Goal: Task Accomplishment & Management: Use online tool/utility

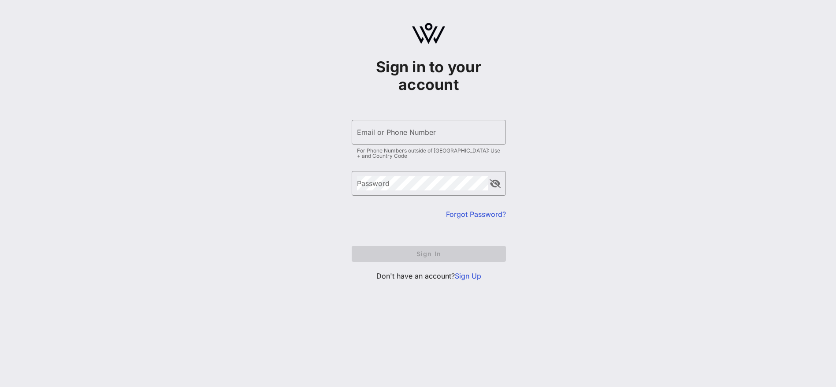
type input "[EMAIL_ADDRESS][DOMAIN_NAME]"
click at [556, 125] on div "Sign in to your account ​ Email or Phone Number [EMAIL_ADDRESS][DOMAIN_NAME] Fo…" at bounding box center [428, 155] width 815 height 311
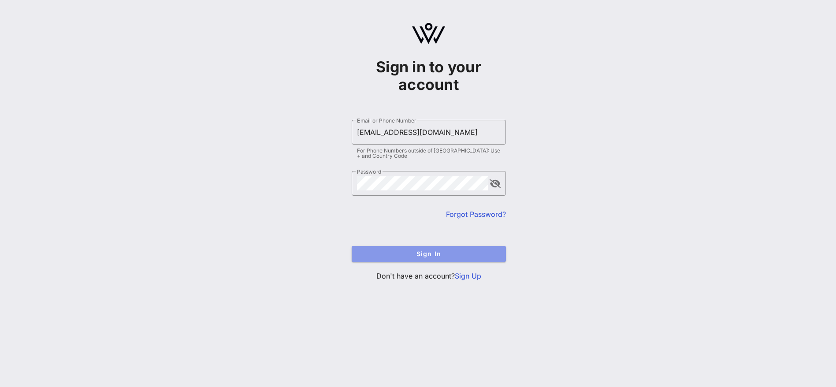
click at [429, 253] on span "Sign In" at bounding box center [429, 253] width 140 height 7
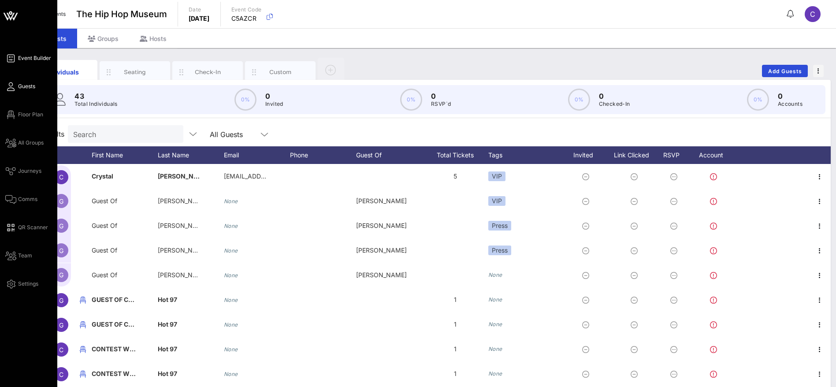
click at [23, 55] on span "Event Builder" at bounding box center [34, 58] width 33 height 8
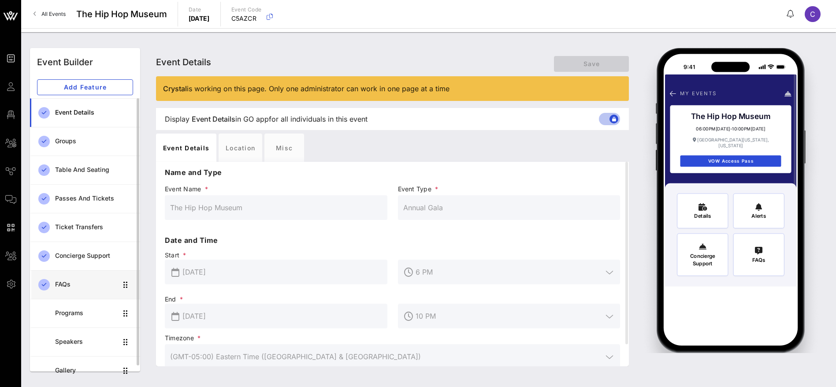
scroll to position [10, 0]
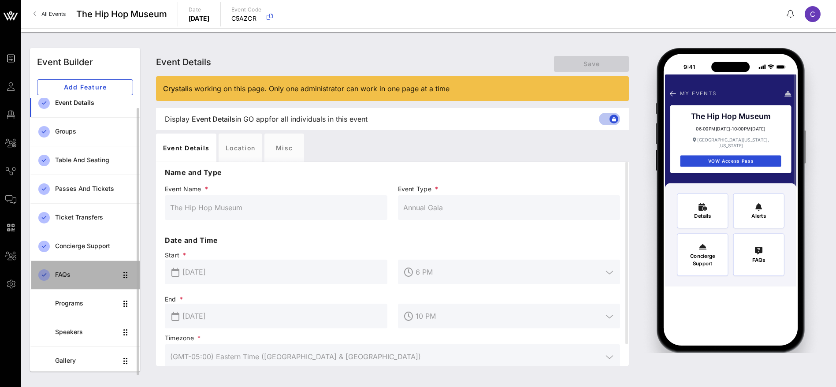
click at [70, 272] on div "FAQs" at bounding box center [86, 274] width 62 height 7
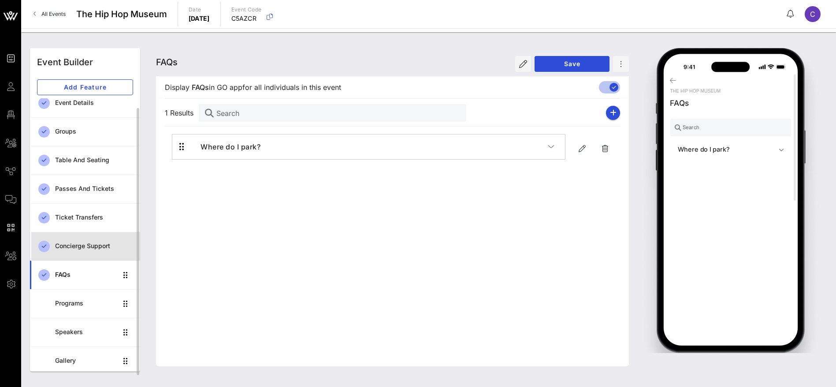
click at [70, 245] on div "Concierge Support" at bounding box center [94, 246] width 78 height 7
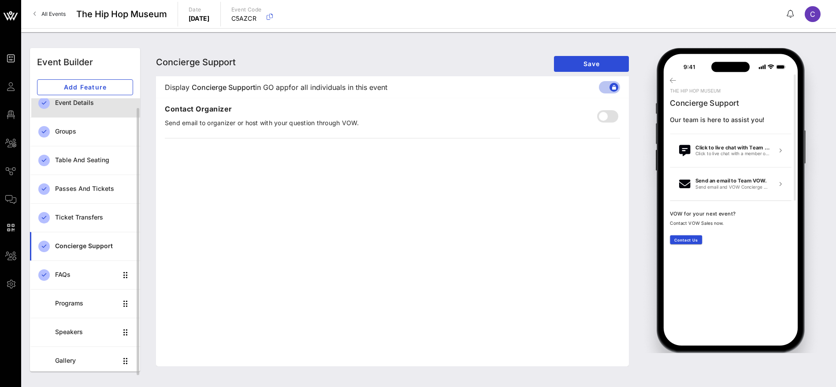
click at [79, 103] on div "Event Details" at bounding box center [94, 102] width 78 height 7
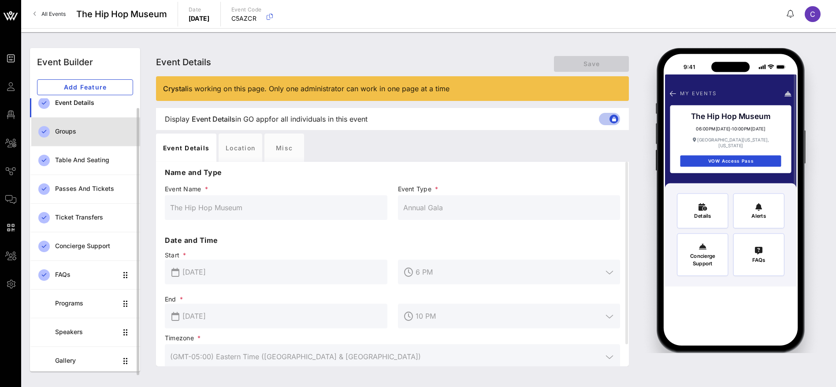
click at [72, 130] on div "Groups" at bounding box center [94, 131] width 78 height 7
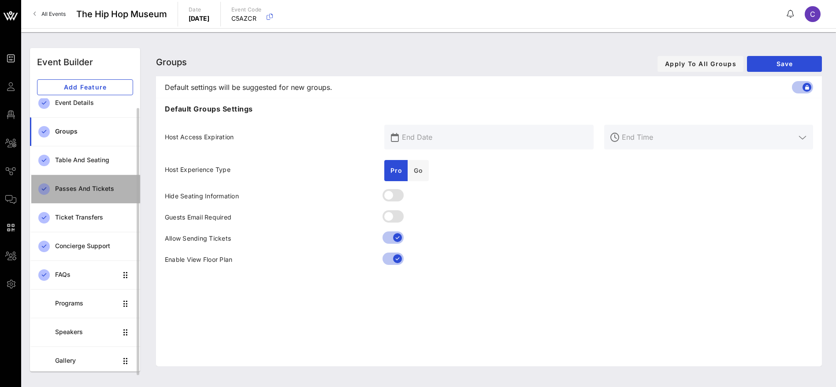
click at [78, 186] on div "Passes and Tickets" at bounding box center [94, 188] width 78 height 7
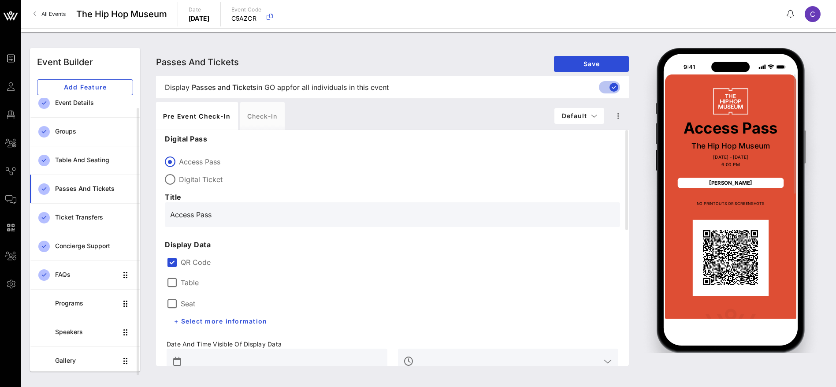
click at [831, 263] on div "Passes and Tickets Passes and Tickets Passes and Tickets Save Display Passes an…" at bounding box center [489, 210] width 687 height 334
click at [172, 178] on div at bounding box center [170, 179] width 15 height 15
click at [171, 160] on div at bounding box center [170, 161] width 15 height 15
type input "Access Pass"
click at [261, 120] on div "Check-in" at bounding box center [262, 116] width 45 height 28
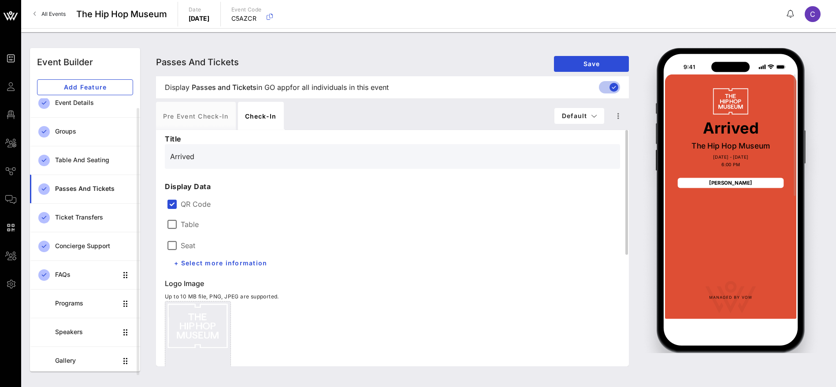
scroll to position [210, 0]
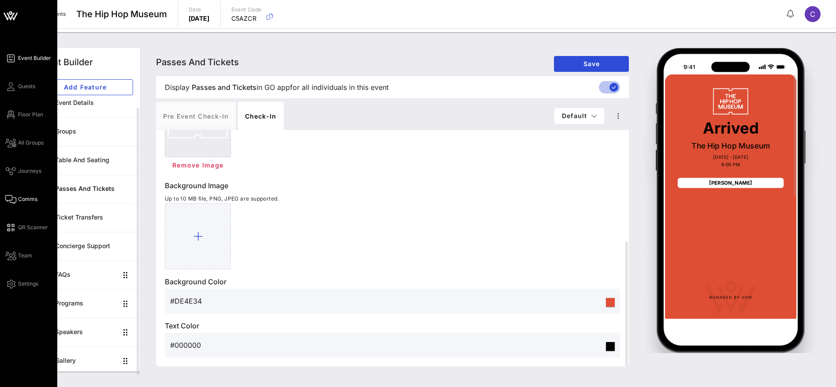
click at [28, 195] on span "Comms" at bounding box center [27, 199] width 19 height 8
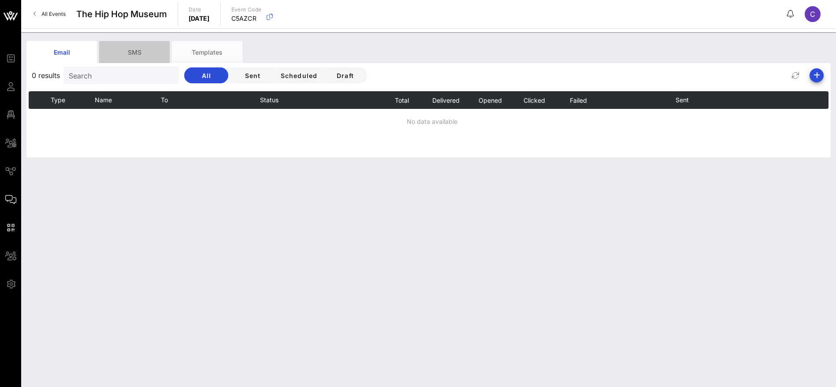
click at [131, 49] on div "SMS" at bounding box center [134, 52] width 71 height 22
click at [220, 49] on div "Templates" at bounding box center [207, 52] width 71 height 22
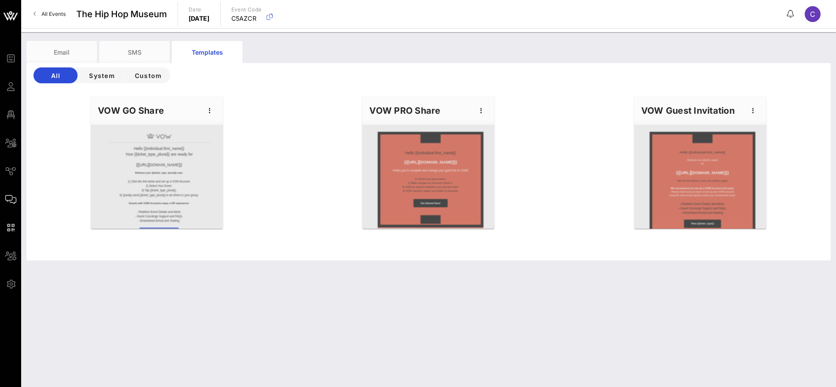
click at [458, 190] on div at bounding box center [428, 177] width 132 height 104
click at [483, 113] on icon "button" at bounding box center [481, 110] width 11 height 11
click at [499, 126] on div "Edit" at bounding box center [495, 125] width 22 height 7
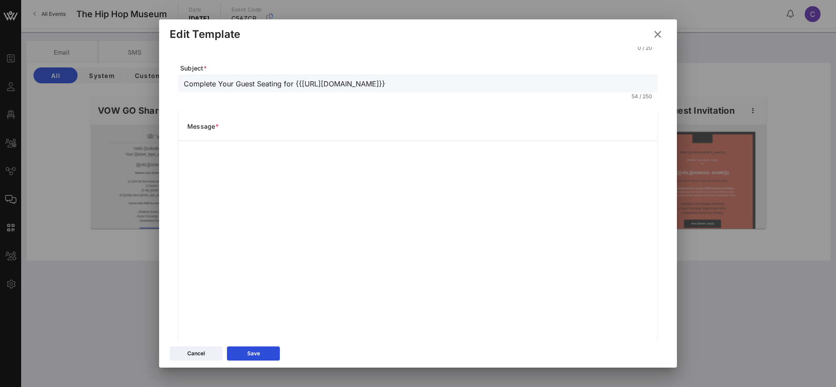
scroll to position [82, 0]
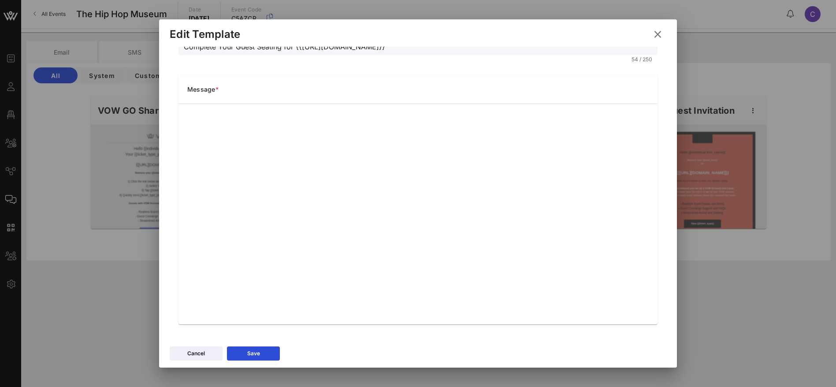
click at [658, 33] on icon at bounding box center [658, 34] width 15 height 15
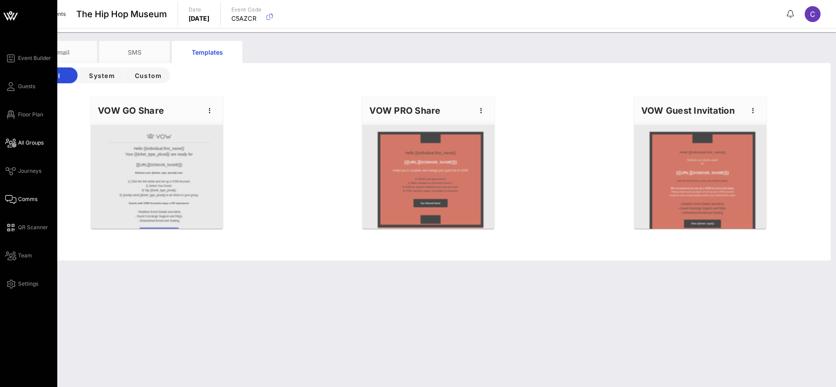
click at [22, 144] on span "All Groups" at bounding box center [31, 143] width 26 height 8
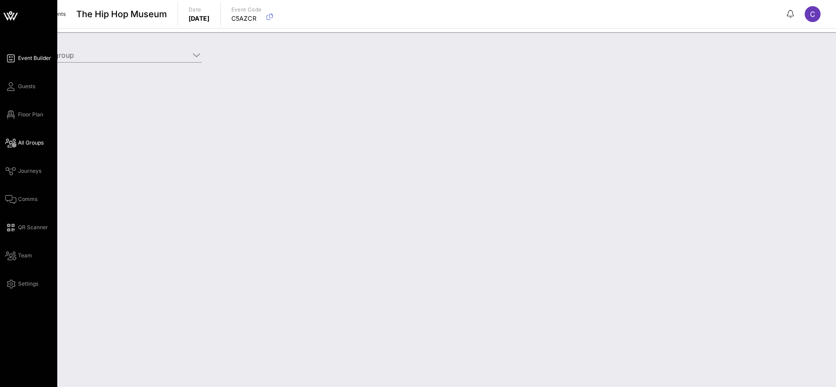
click at [23, 58] on span "Event Builder" at bounding box center [34, 58] width 33 height 8
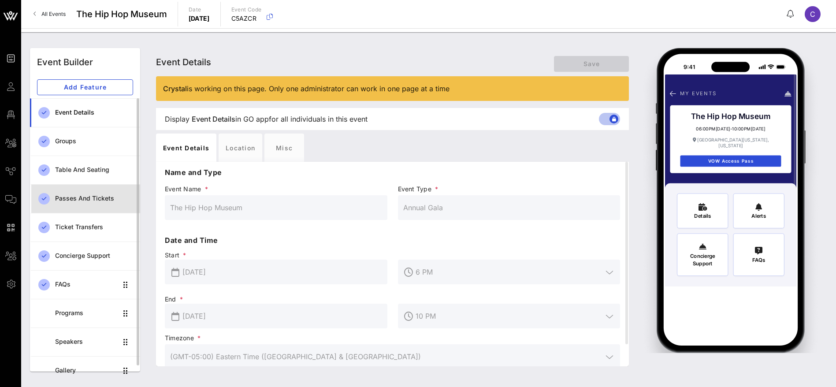
click at [84, 199] on div "Passes and Tickets" at bounding box center [94, 198] width 78 height 7
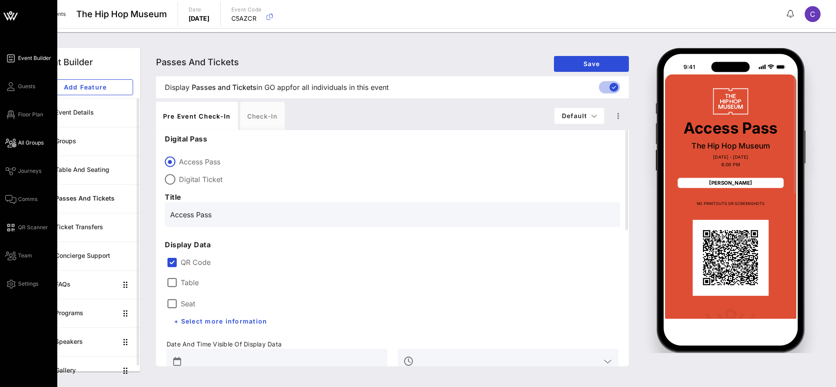
click at [27, 144] on span "All Groups" at bounding box center [31, 143] width 26 height 8
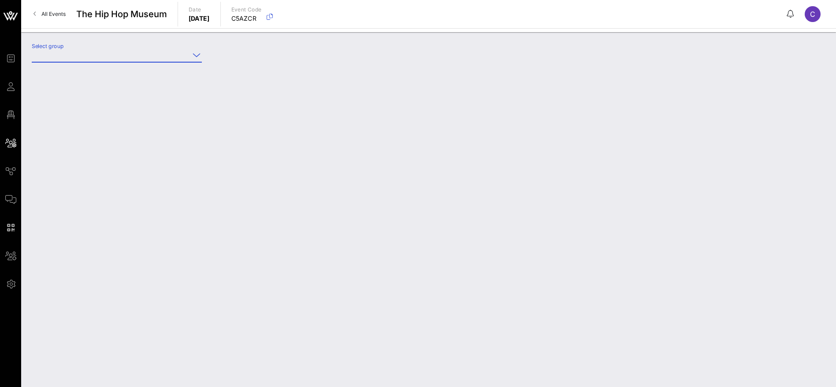
click at [157, 58] on input "Select group" at bounding box center [111, 55] width 158 height 14
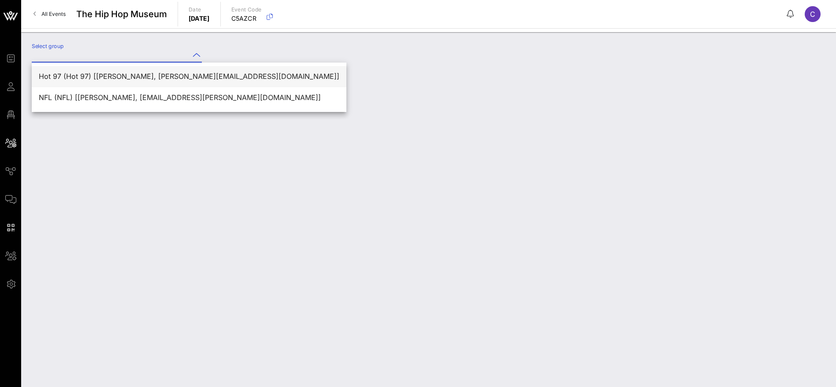
click at [182, 73] on div "Hot 97 (Hot 97) [[PERSON_NAME], [PERSON_NAME][EMAIL_ADDRESS][DOMAIN_NAME]]" at bounding box center [189, 76] width 301 height 8
type input "Hot 97 (Hot 97) [[PERSON_NAME], [PERSON_NAME][EMAIL_ADDRESS][DOMAIN_NAME]]"
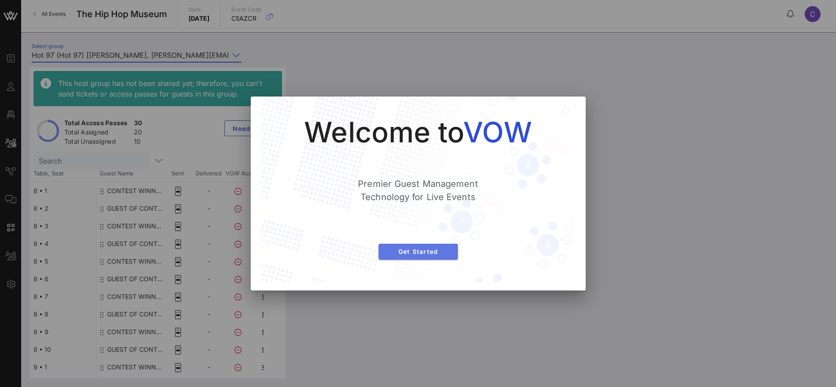
click at [407, 248] on span "Get Started" at bounding box center [418, 251] width 65 height 7
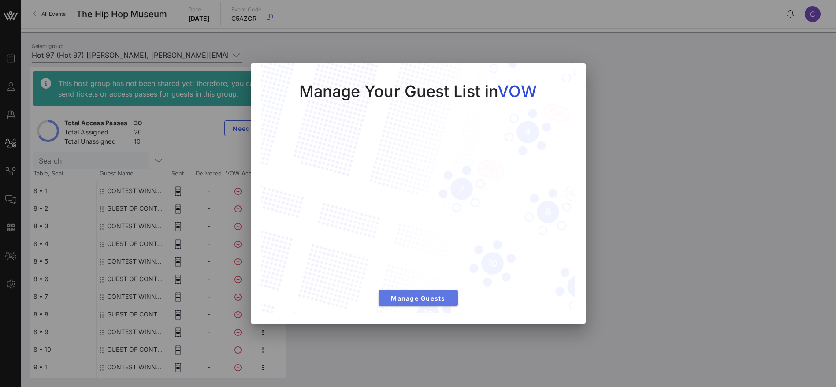
click at [411, 297] on span "Manage Guests" at bounding box center [418, 298] width 65 height 7
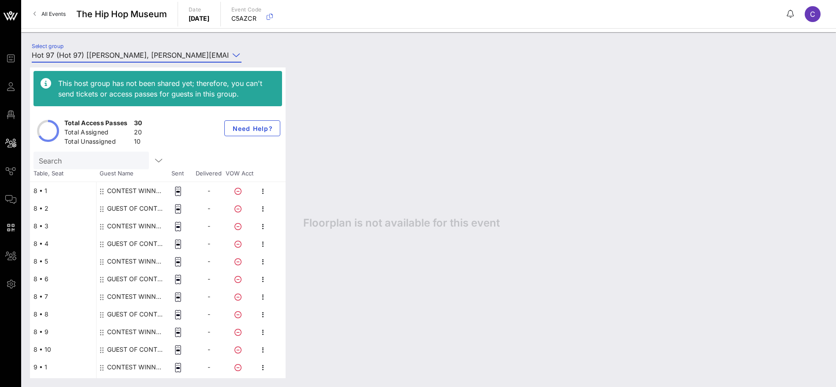
drag, startPoint x: 339, startPoint y: 134, endPoint x: 426, endPoint y: 105, distance: 91.8
click at [340, 134] on div "Floorplan is not available for this event" at bounding box center [561, 222] width 533 height 311
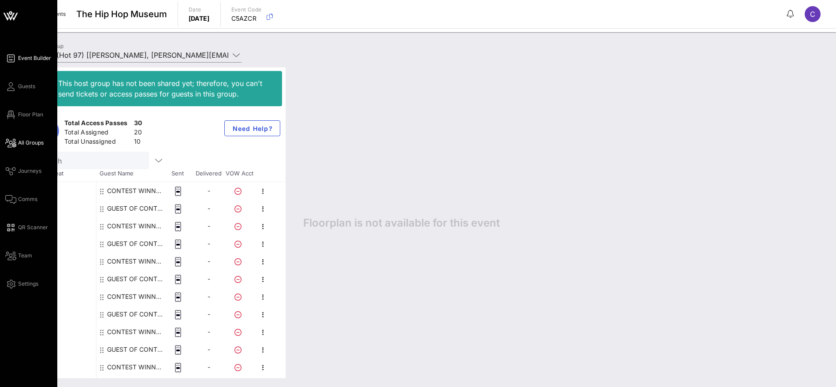
click at [37, 57] on span "Event Builder" at bounding box center [34, 58] width 33 height 8
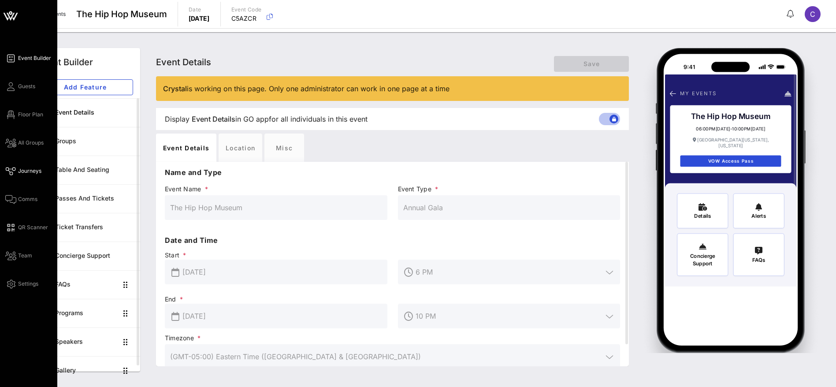
click at [30, 173] on span "Journeys" at bounding box center [29, 171] width 23 height 8
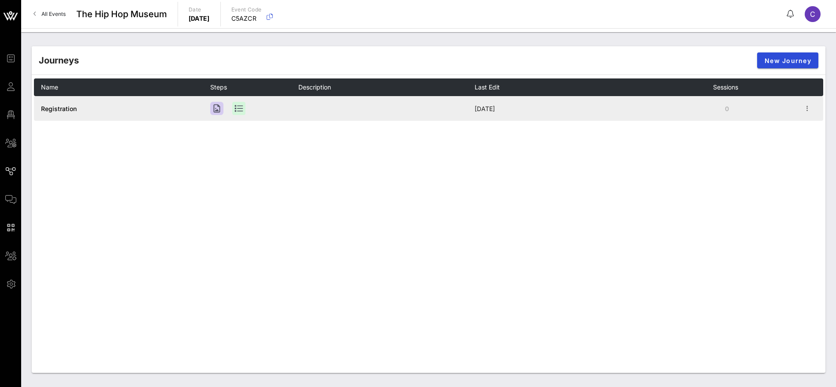
click at [86, 110] on td "Registration" at bounding box center [122, 108] width 176 height 25
click at [71, 110] on span "Registration" at bounding box center [59, 108] width 36 height 7
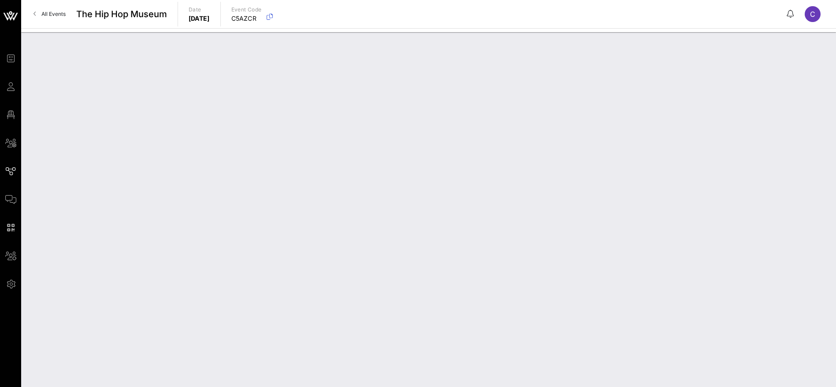
type input "Registration"
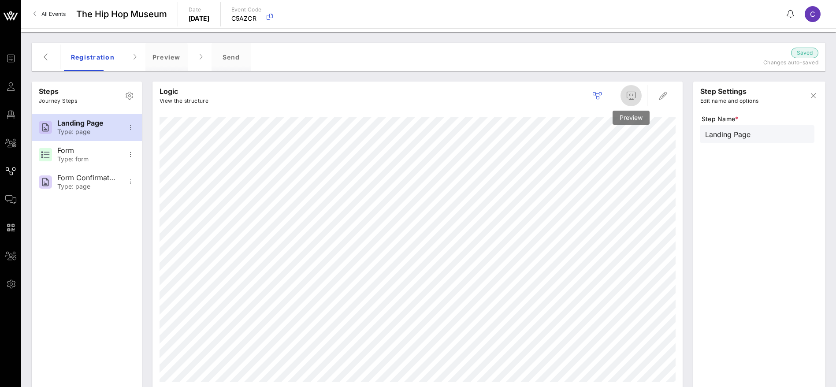
click at [632, 98] on icon "button" at bounding box center [631, 95] width 11 height 11
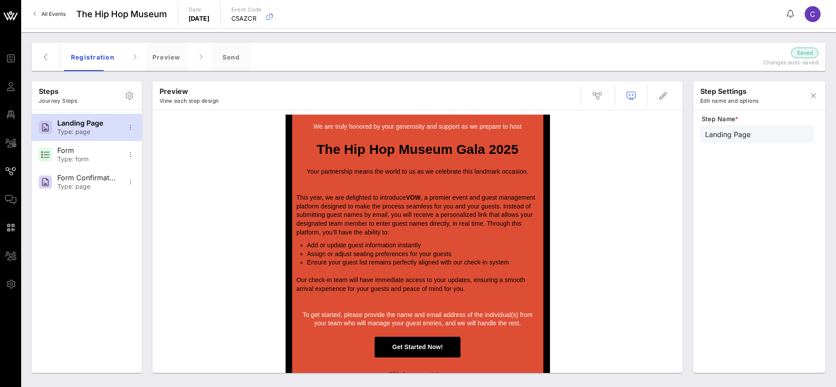
scroll to position [107, 0]
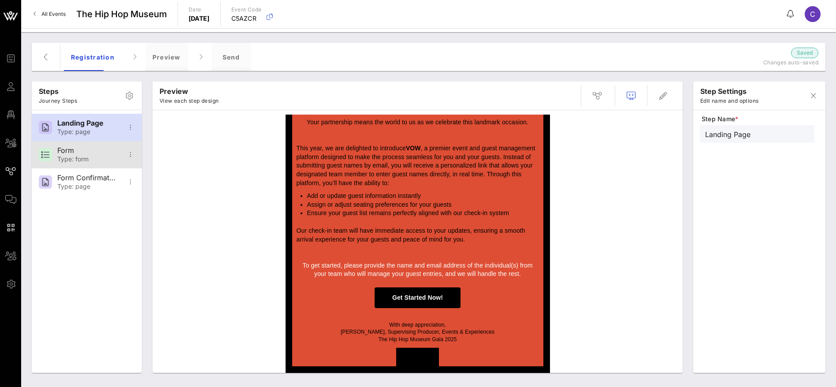
click at [110, 151] on div "Form" at bounding box center [86, 150] width 58 height 8
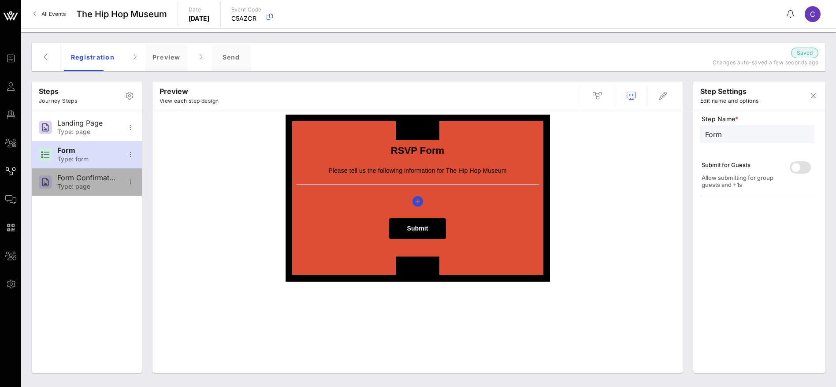
click at [82, 183] on div "Type: page" at bounding box center [86, 186] width 58 height 7
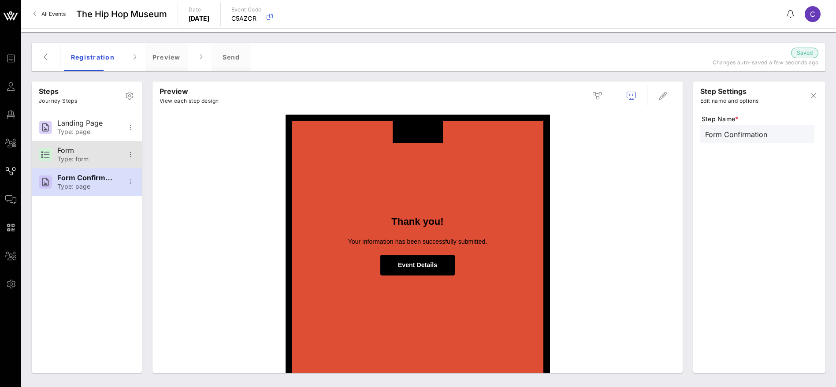
click at [75, 160] on div "Type: form" at bounding box center [86, 159] width 58 height 7
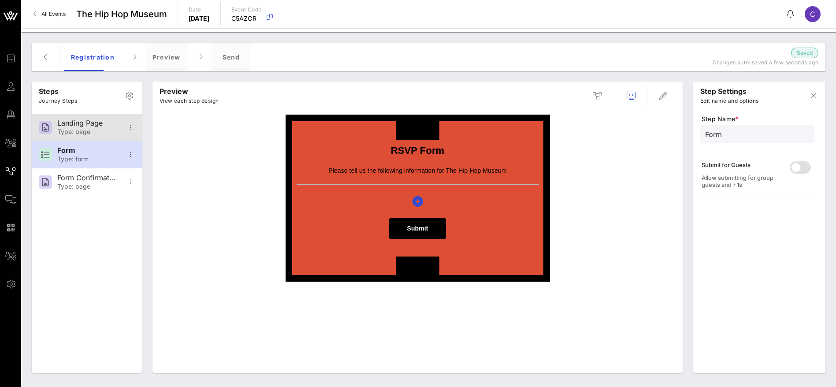
click at [73, 131] on div "Type: page" at bounding box center [86, 131] width 58 height 7
type input "Landing Page"
